Goal: Browse casually

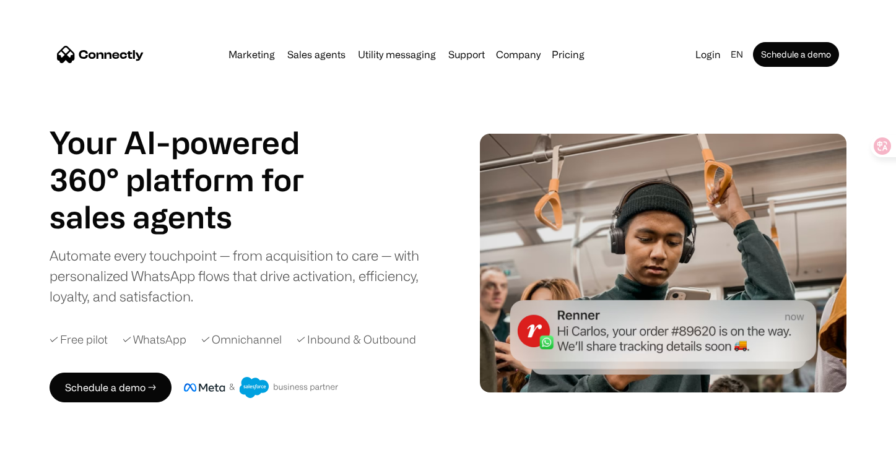
click at [374, 271] on div "Automate every touchpoint — from acquisition to care — with personalized WhatsA…" at bounding box center [245, 275] width 390 height 61
click at [240, 256] on div "Automate every touchpoint — from acquisition to care — with personalized WhatsA…" at bounding box center [245, 275] width 390 height 61
drag, startPoint x: 322, startPoint y: 253, endPoint x: 366, endPoint y: 261, distance: 45.3
click at [366, 261] on div "Automate every touchpoint — from acquisition to care — with personalized WhatsA…" at bounding box center [245, 275] width 390 height 61
click at [248, 249] on div "Automate every touchpoint — from acquisition to care — with personalized WhatsA…" at bounding box center [245, 275] width 390 height 61
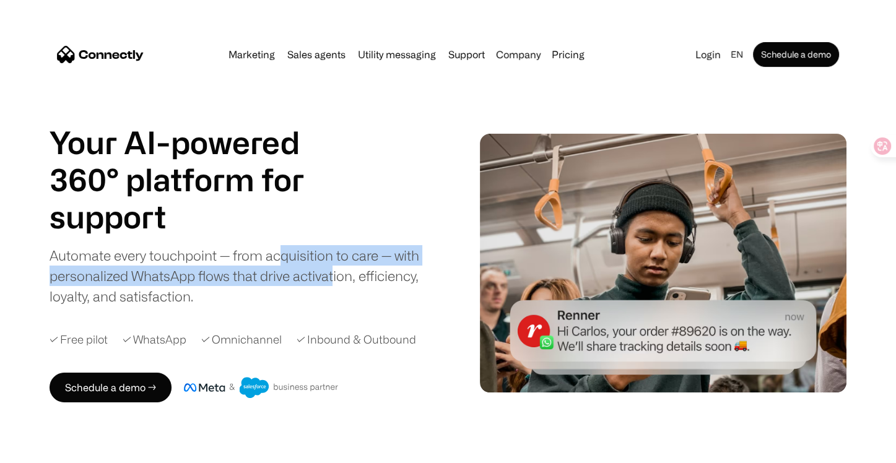
drag, startPoint x: 281, startPoint y: 259, endPoint x: 309, endPoint y: 266, distance: 28.5
click at [332, 268] on div "Automate every touchpoint — from acquisition to care — with personalized WhatsA…" at bounding box center [245, 275] width 390 height 61
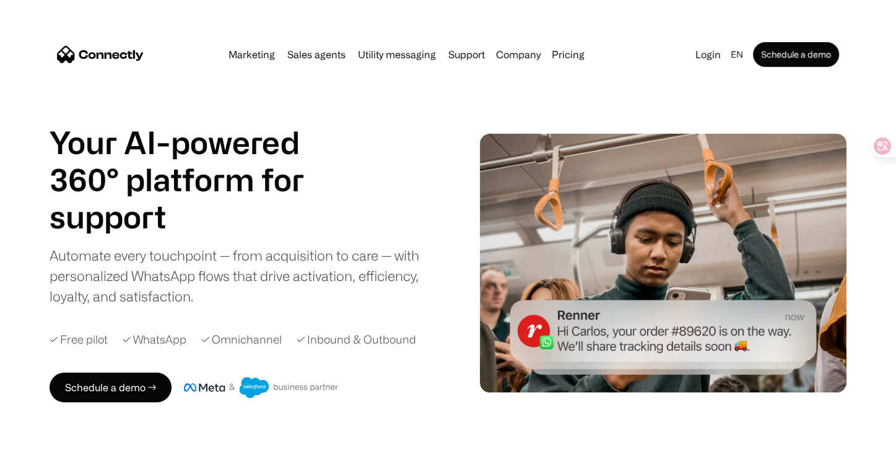
click at [228, 256] on div "Automate every touchpoint — from acquisition to care — with personalized WhatsA…" at bounding box center [245, 275] width 390 height 61
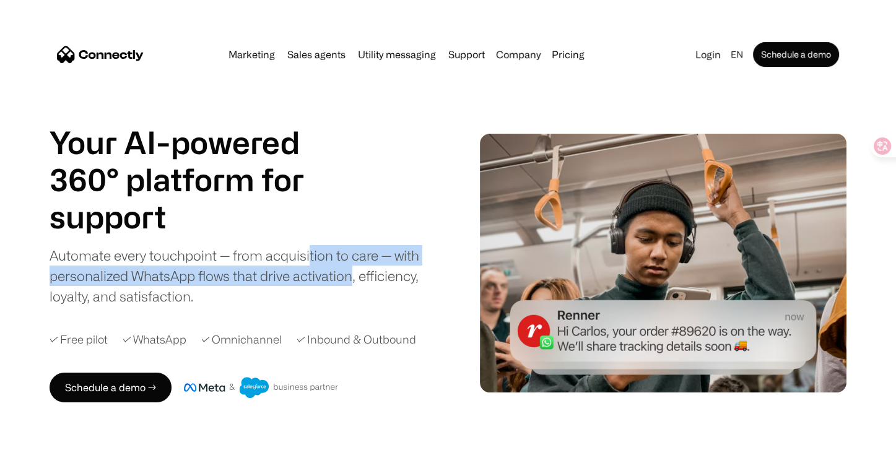
drag, startPoint x: 311, startPoint y: 253, endPoint x: 353, endPoint y: 269, distance: 44.3
click at [353, 269] on div "Automate every touchpoint — from acquisition to care — with personalized WhatsA…" at bounding box center [245, 275] width 390 height 61
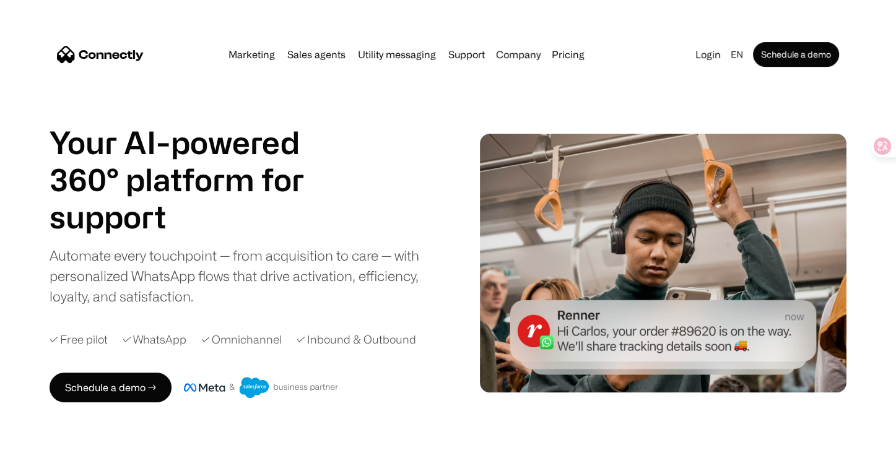
click at [255, 243] on div "Your AI-powered 360° platform for sales agents support utility sales agents Sli…" at bounding box center [245, 215] width 390 height 183
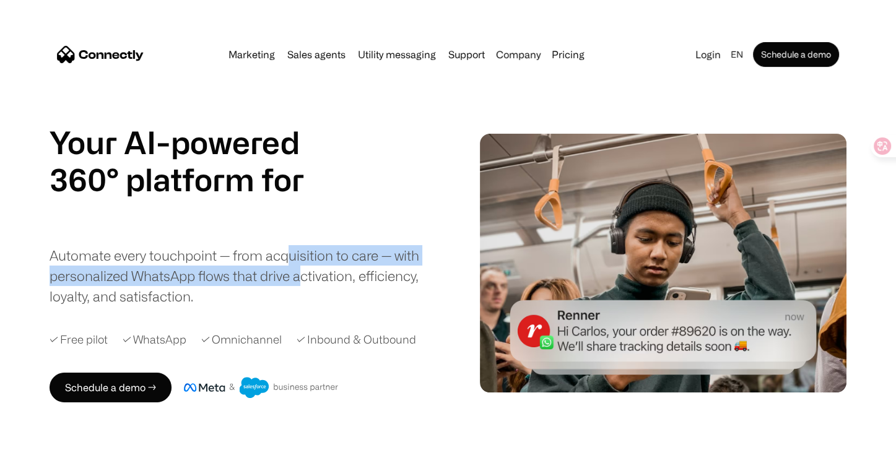
drag, startPoint x: 289, startPoint y: 249, endPoint x: 305, endPoint y: 276, distance: 30.8
click at [305, 276] on div "Automate every touchpoint — from acquisition to care — with personalized WhatsA…" at bounding box center [245, 275] width 390 height 61
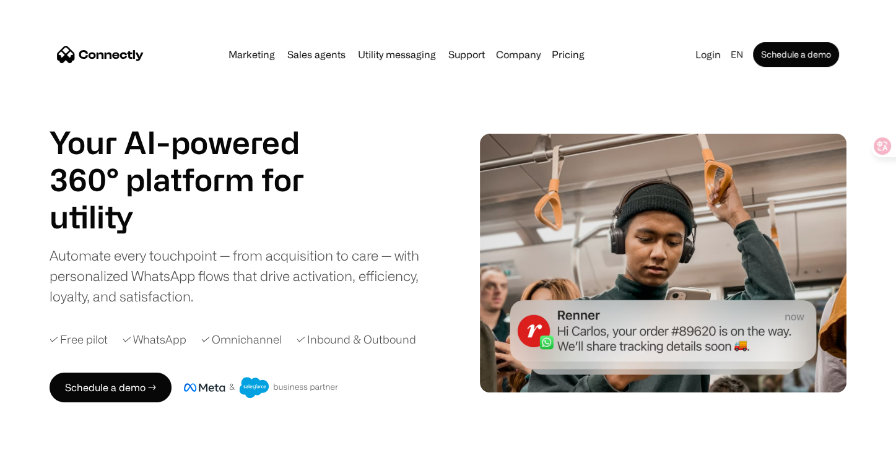
click at [279, 250] on div "Automate every touchpoint — from acquisition to care — with personalized WhatsA…" at bounding box center [245, 275] width 390 height 61
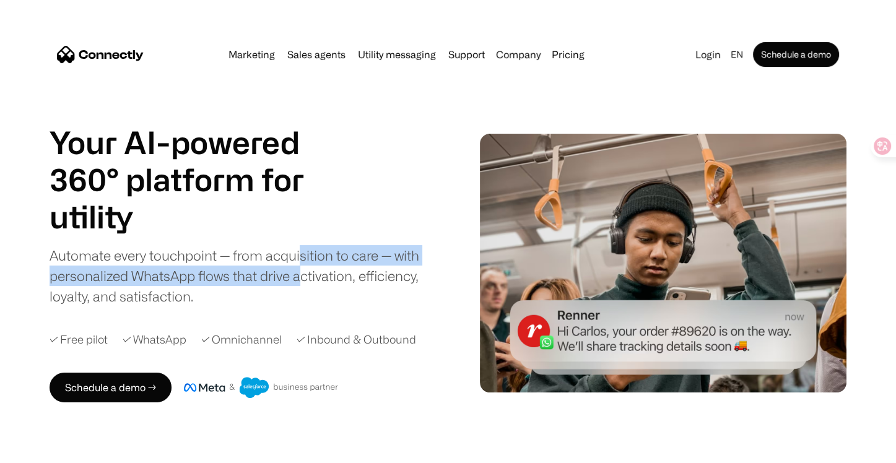
drag, startPoint x: 300, startPoint y: 257, endPoint x: 302, endPoint y: 282, distance: 24.3
click at [302, 282] on div "Automate every touchpoint — from acquisition to care — with personalized WhatsA…" at bounding box center [245, 275] width 390 height 61
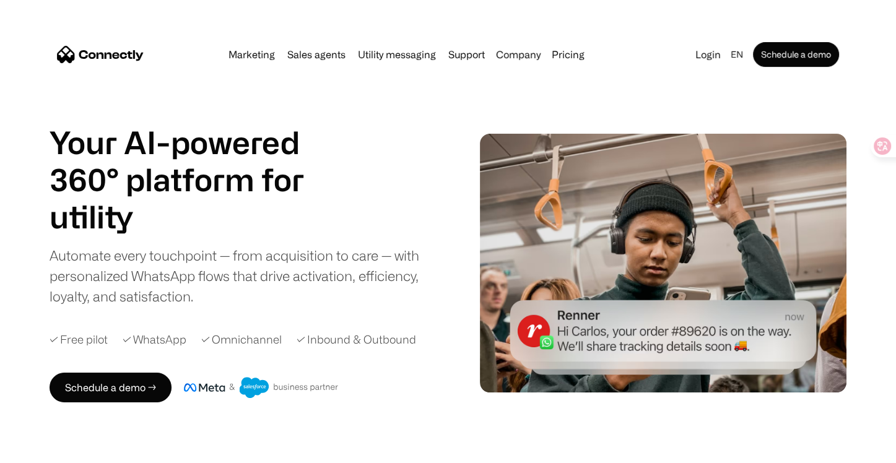
click at [276, 239] on div "Your AI-powered 360° platform for sales agents support utility sales agents Sli…" at bounding box center [245, 215] width 390 height 183
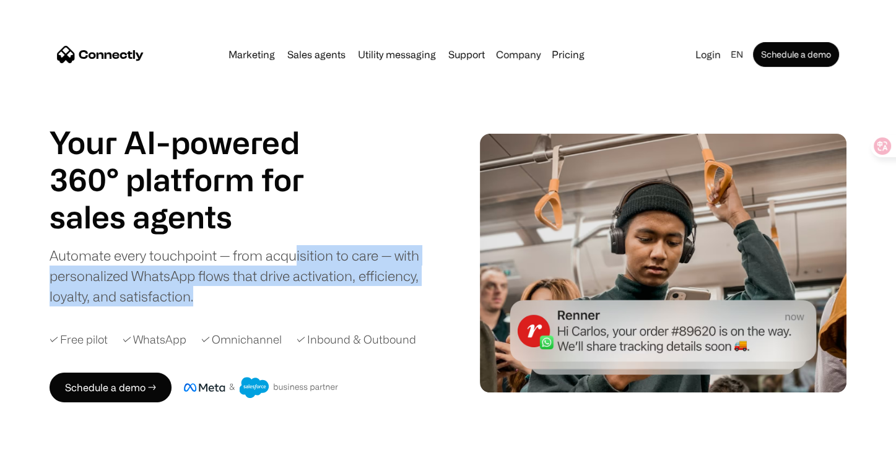
drag, startPoint x: 293, startPoint y: 264, endPoint x: 296, endPoint y: 292, distance: 28.7
click at [296, 292] on div "Automate every touchpoint — from acquisition to care — with personalized WhatsA…" at bounding box center [245, 275] width 390 height 61
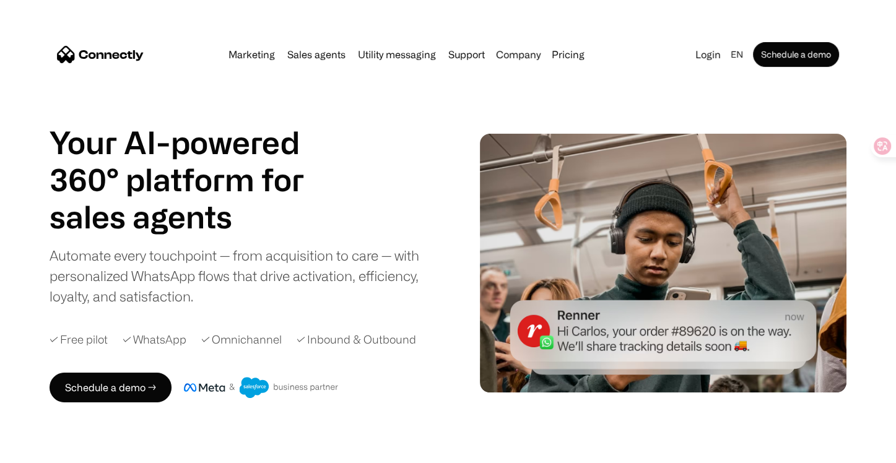
click at [269, 259] on div "Automate every touchpoint — from acquisition to care — with personalized WhatsA…" at bounding box center [245, 275] width 390 height 61
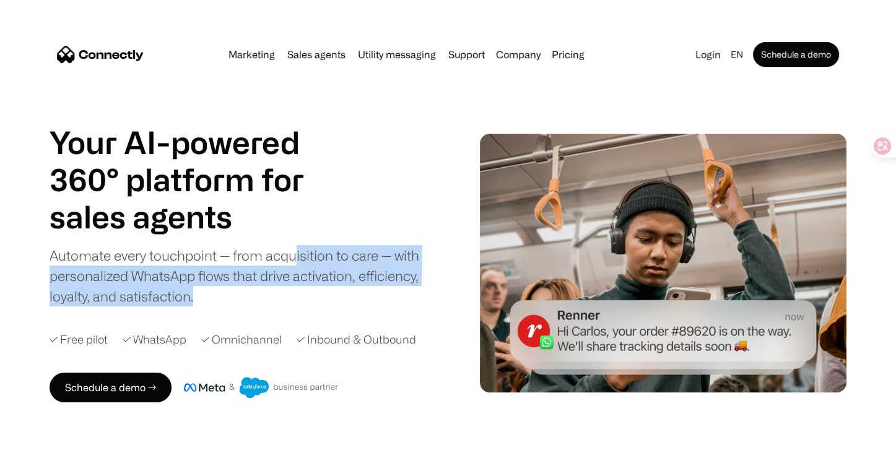
drag, startPoint x: 297, startPoint y: 259, endPoint x: 303, endPoint y: 290, distance: 31.6
click at [303, 290] on div "Automate every touchpoint — from acquisition to care — with personalized WhatsA…" at bounding box center [245, 275] width 390 height 61
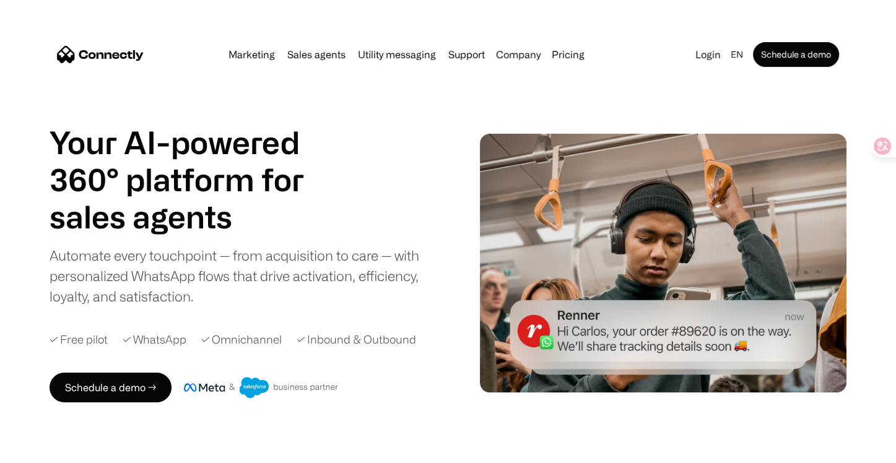
click at [275, 259] on div "Automate every touchpoint — from acquisition to care — with personalized WhatsA…" at bounding box center [245, 275] width 390 height 61
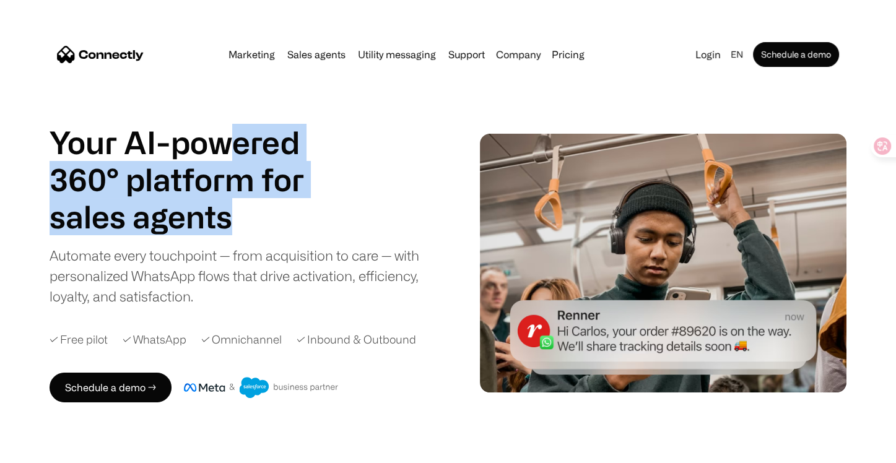
drag, startPoint x: 223, startPoint y: 147, endPoint x: 236, endPoint y: 202, distance: 57.2
click at [236, 202] on div "Your AI-powered 360° platform for sales agents support utility sales agents Sli…" at bounding box center [192, 179] width 285 height 111
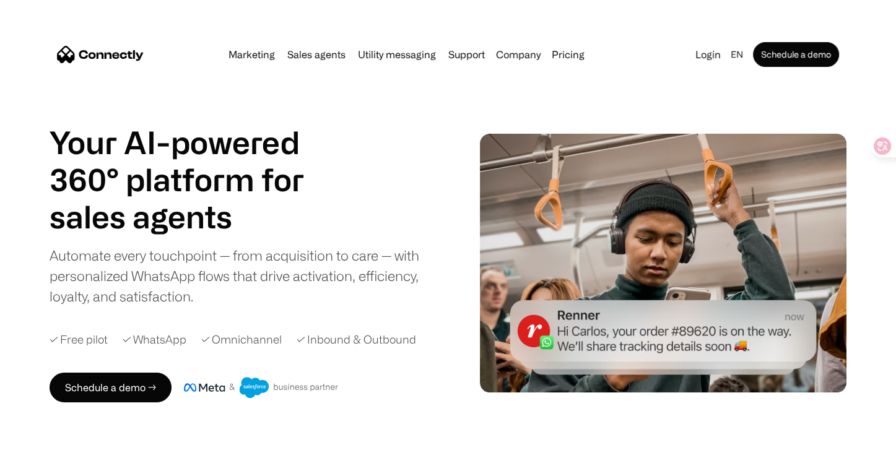
click at [197, 136] on h1 "Your AI-powered 360° platform for" at bounding box center [192, 161] width 285 height 74
